Goal: Information Seeking & Learning: Learn about a topic

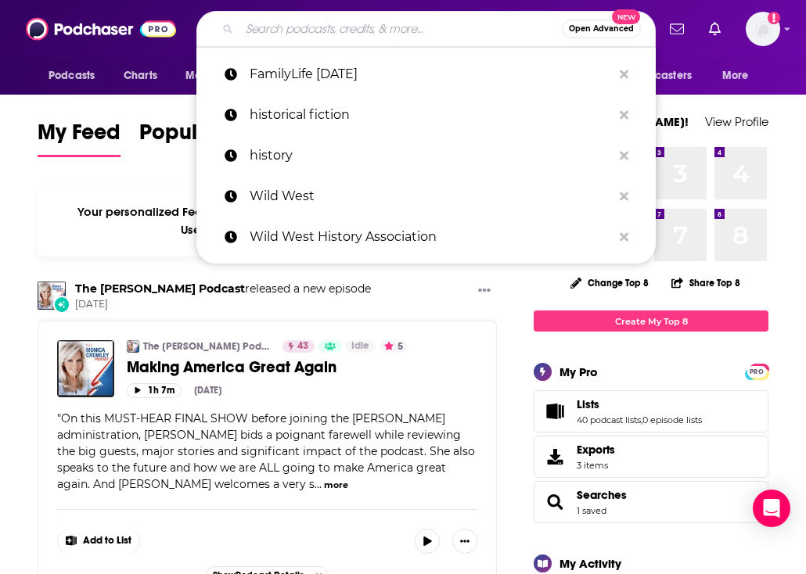
click at [361, 33] on input "Search podcasts, credits, & more..." at bounding box center [400, 28] width 322 height 25
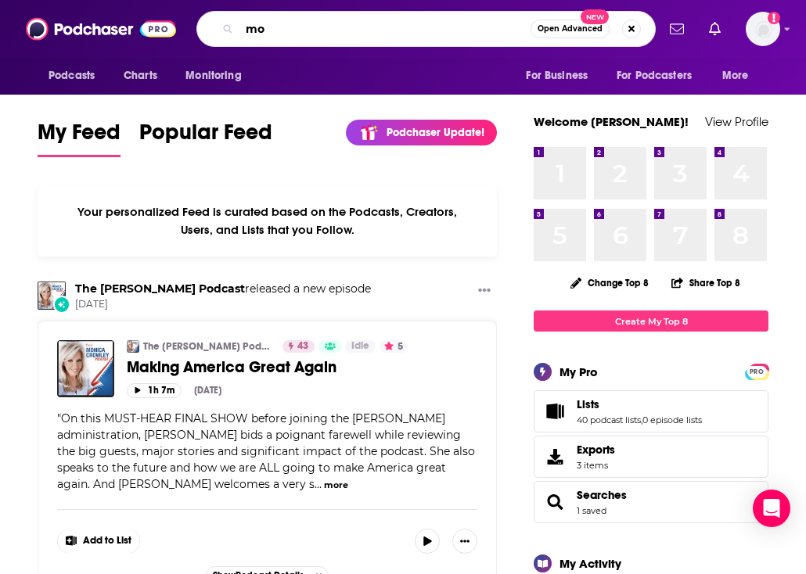
type input "m"
click at [244, 26] on input "Parent podcast" at bounding box center [384, 28] width 291 height 25
type input "conservative Parent podcast"
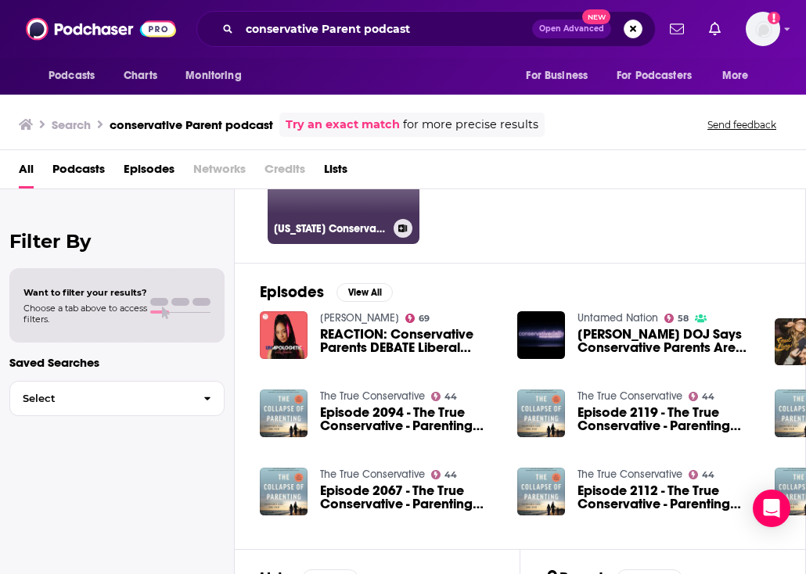
scroll to position [145, 0]
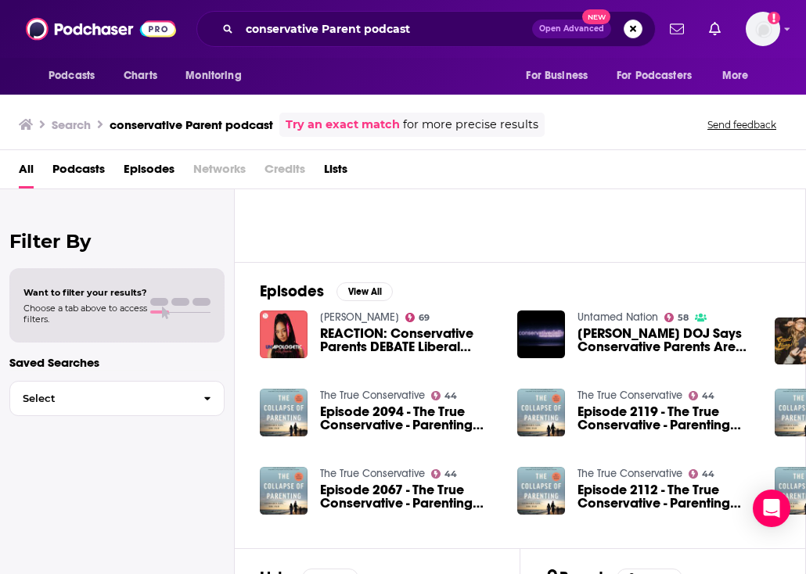
click at [287, 346] on img "REACTION: Conservative Parents DEBATE Liberal Teachers on Education" at bounding box center [284, 335] width 48 height 48
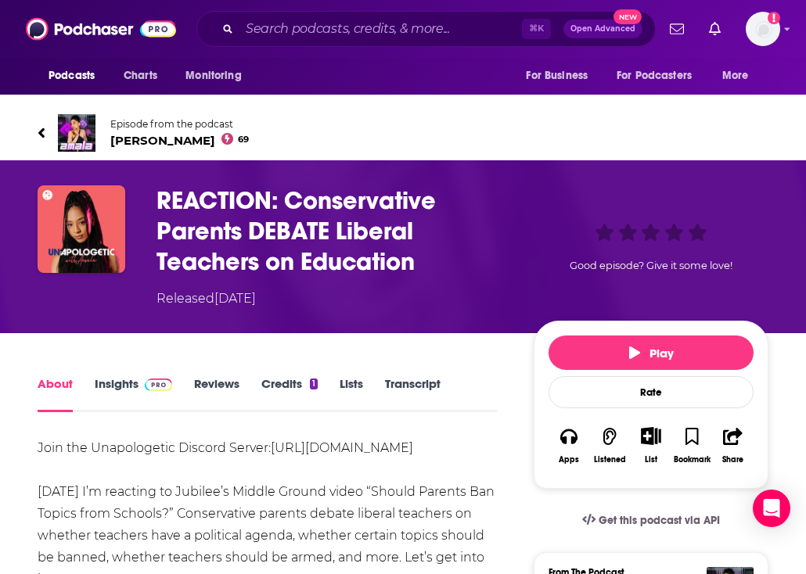
click at [41, 127] on icon at bounding box center [42, 133] width 8 height 16
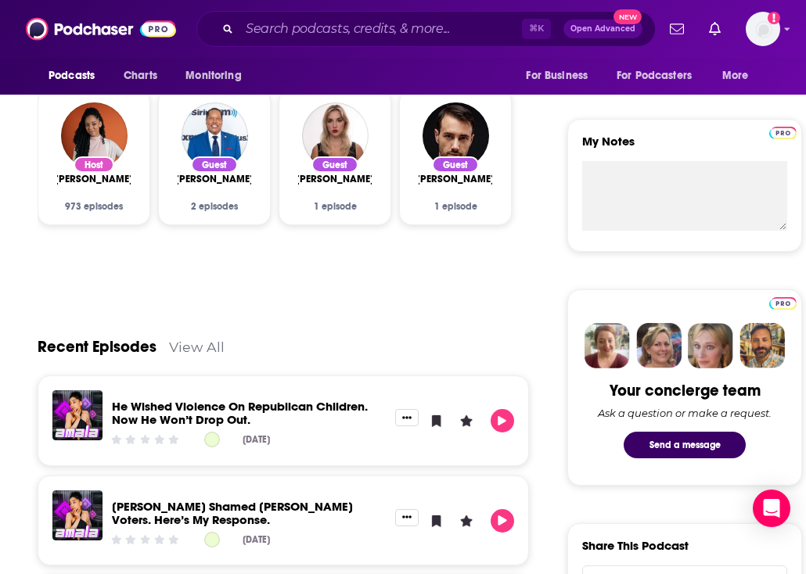
scroll to position [517, 0]
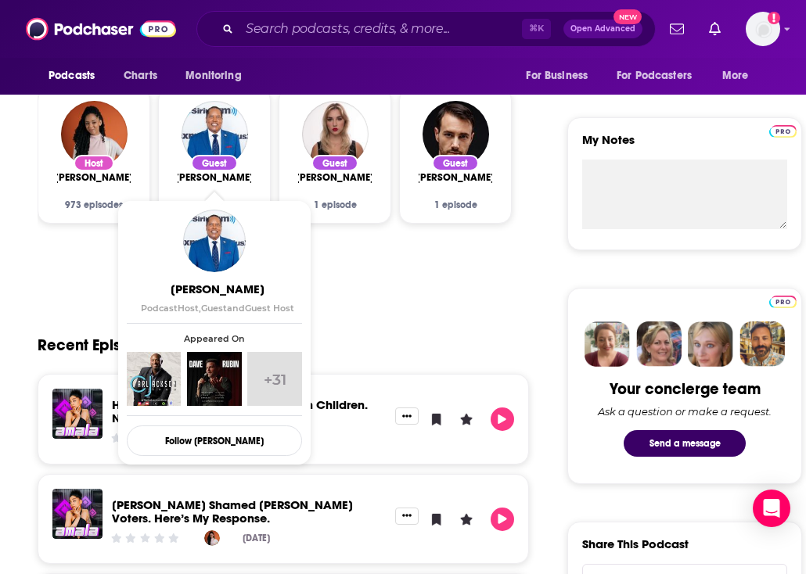
click at [217, 172] on span "[PERSON_NAME]" at bounding box center [214, 177] width 78 height 13
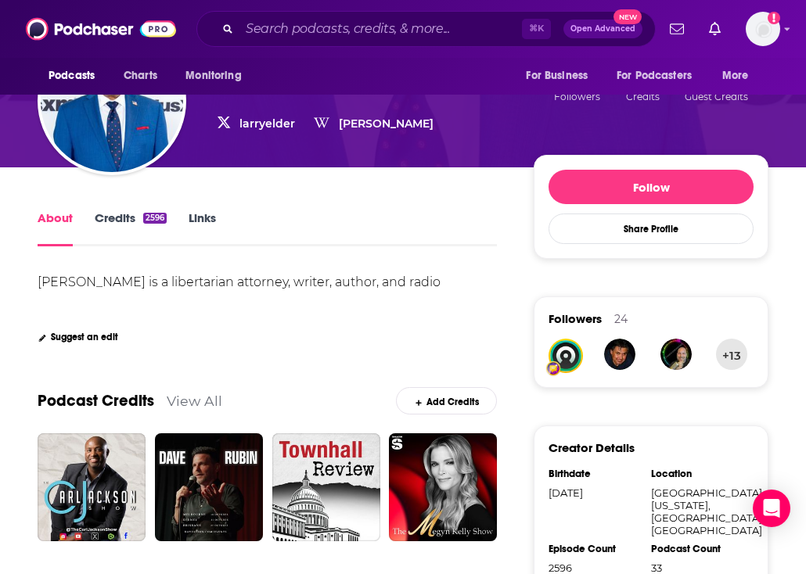
scroll to position [93, 0]
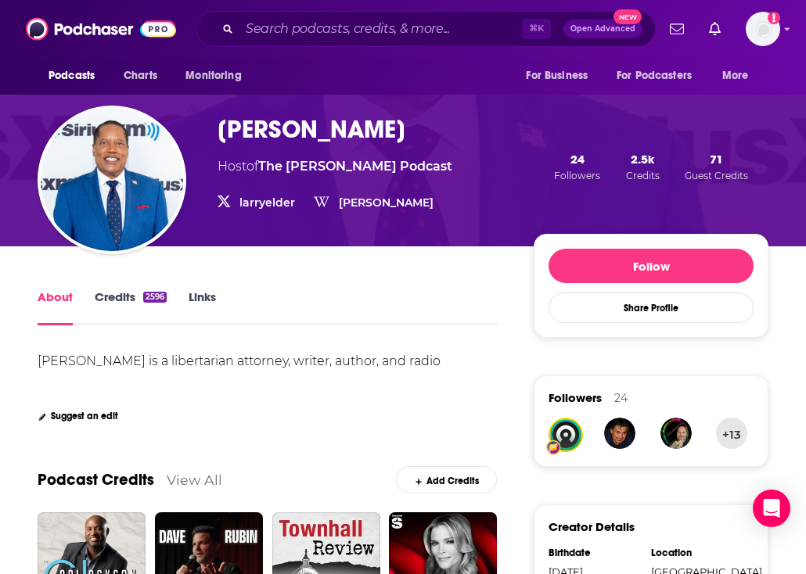
click at [121, 295] on link "Credits 2596" at bounding box center [131, 307] width 72 height 36
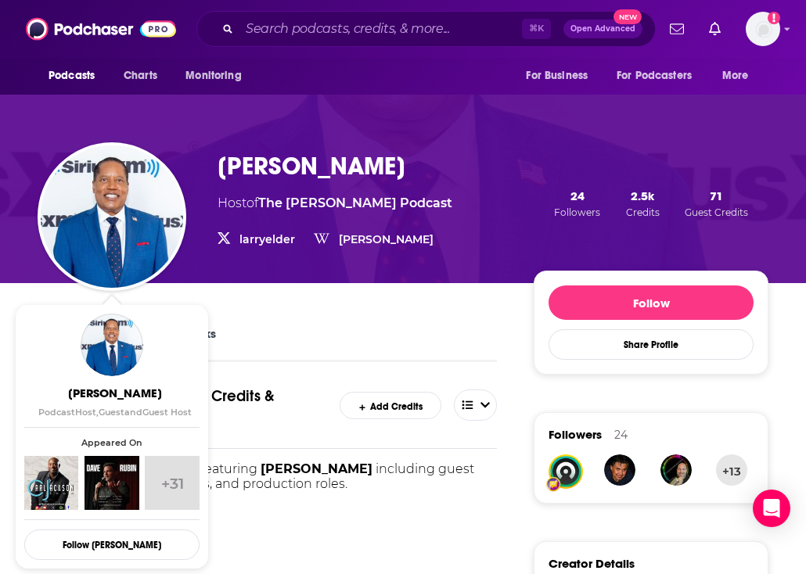
scroll to position [62, 0]
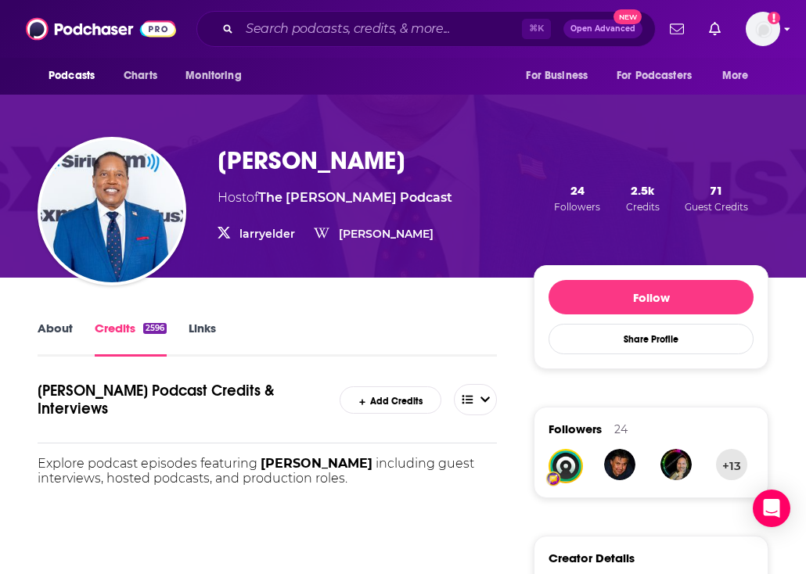
click at [756, 43] on img "Logged in as SkyHorsePub35" at bounding box center [762, 29] width 34 height 34
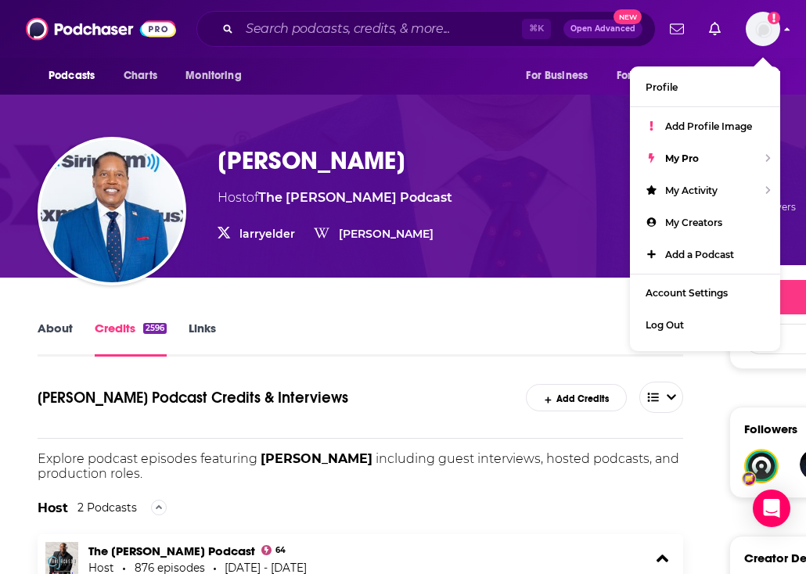
click at [759, 36] on img "Logged in as SkyHorsePub35" at bounding box center [762, 29] width 34 height 34
click at [550, 193] on div "[PERSON_NAME] Host of The [PERSON_NAME] Podcast larryelder larryelder [PERSON_N…" at bounding box center [590, 197] width 746 height 105
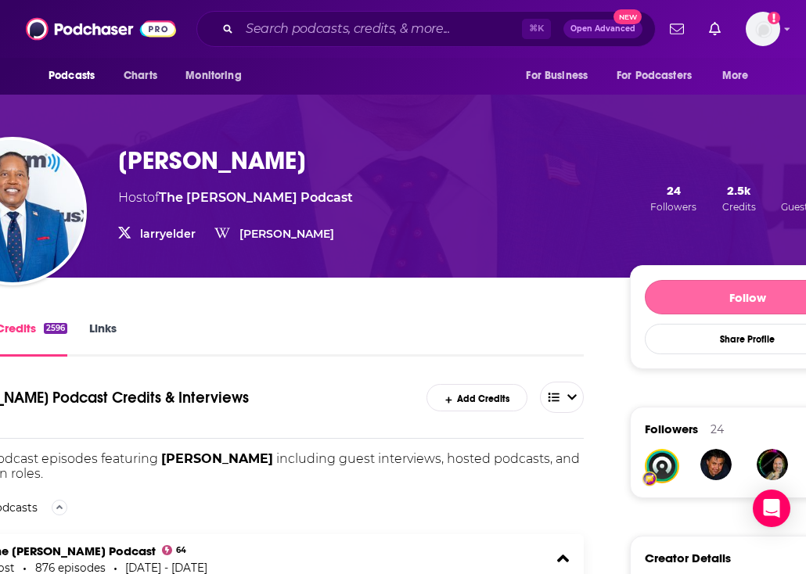
scroll to position [63, 99]
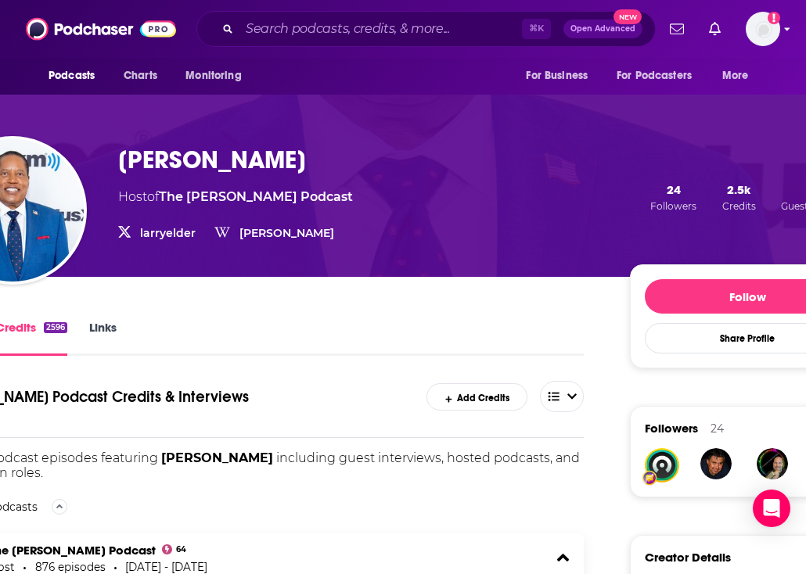
click at [769, 28] on img "Logged in as SkyHorsePub35" at bounding box center [762, 29] width 34 height 34
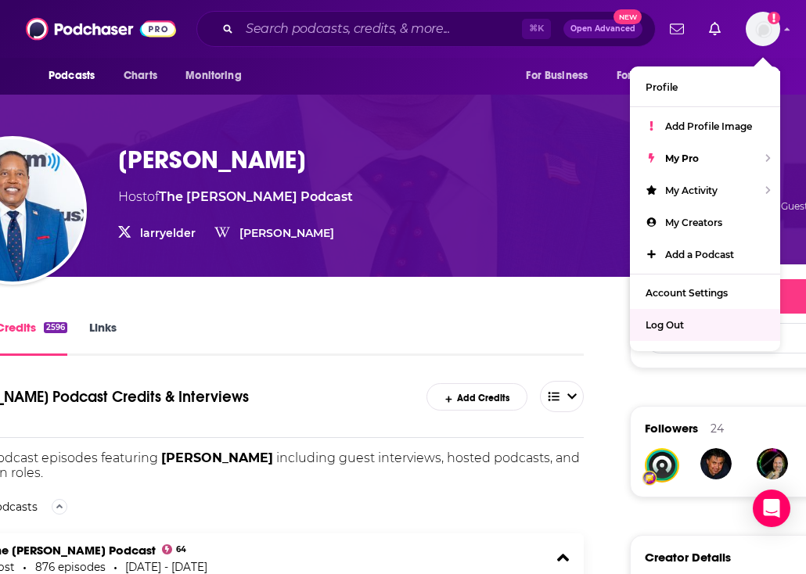
click at [666, 311] on div "Log Out" at bounding box center [705, 325] width 150 height 32
